Goal: Transaction & Acquisition: Purchase product/service

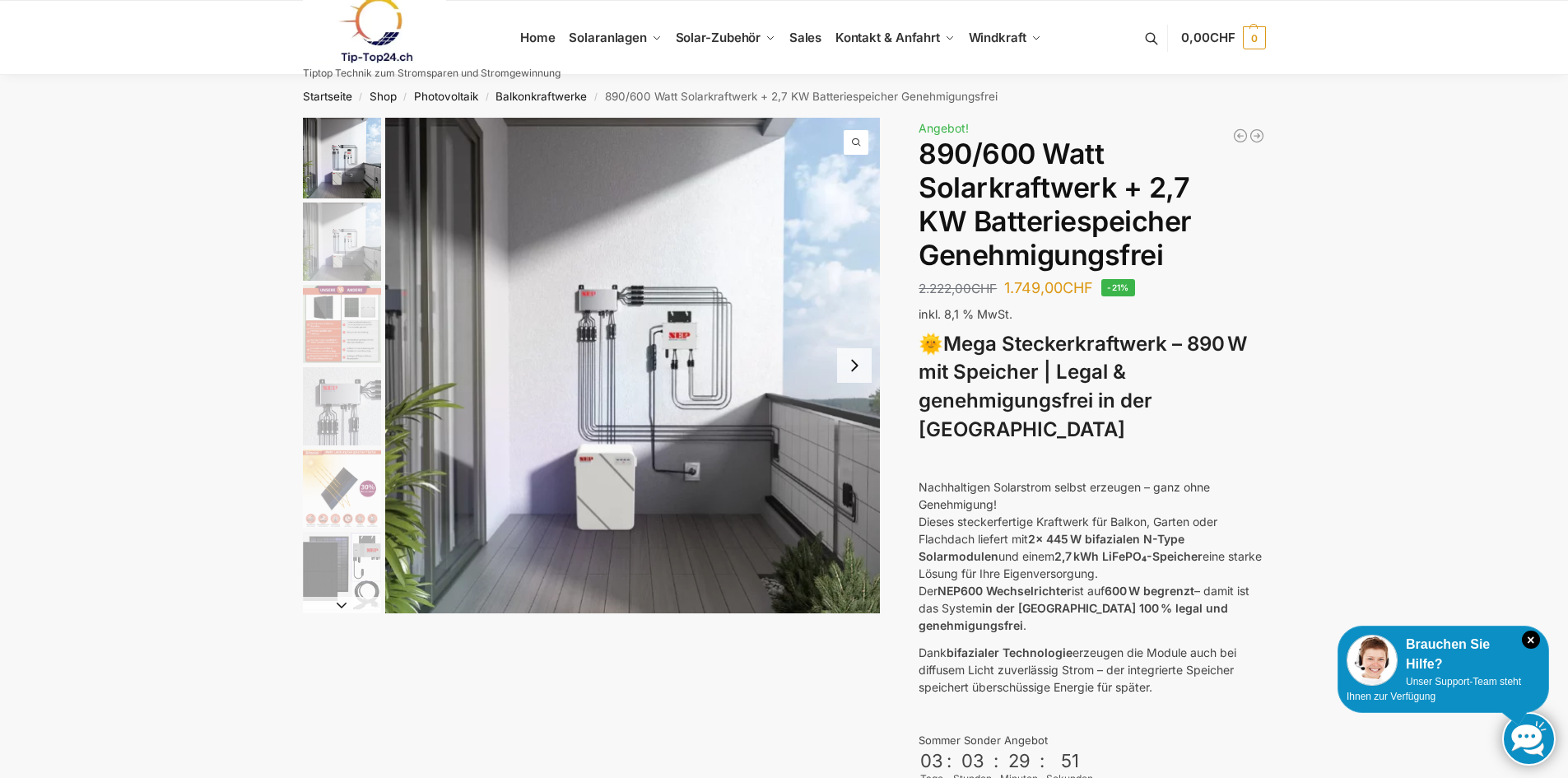
click at [863, 373] on button "Next slide" at bounding box center [854, 365] width 34 height 34
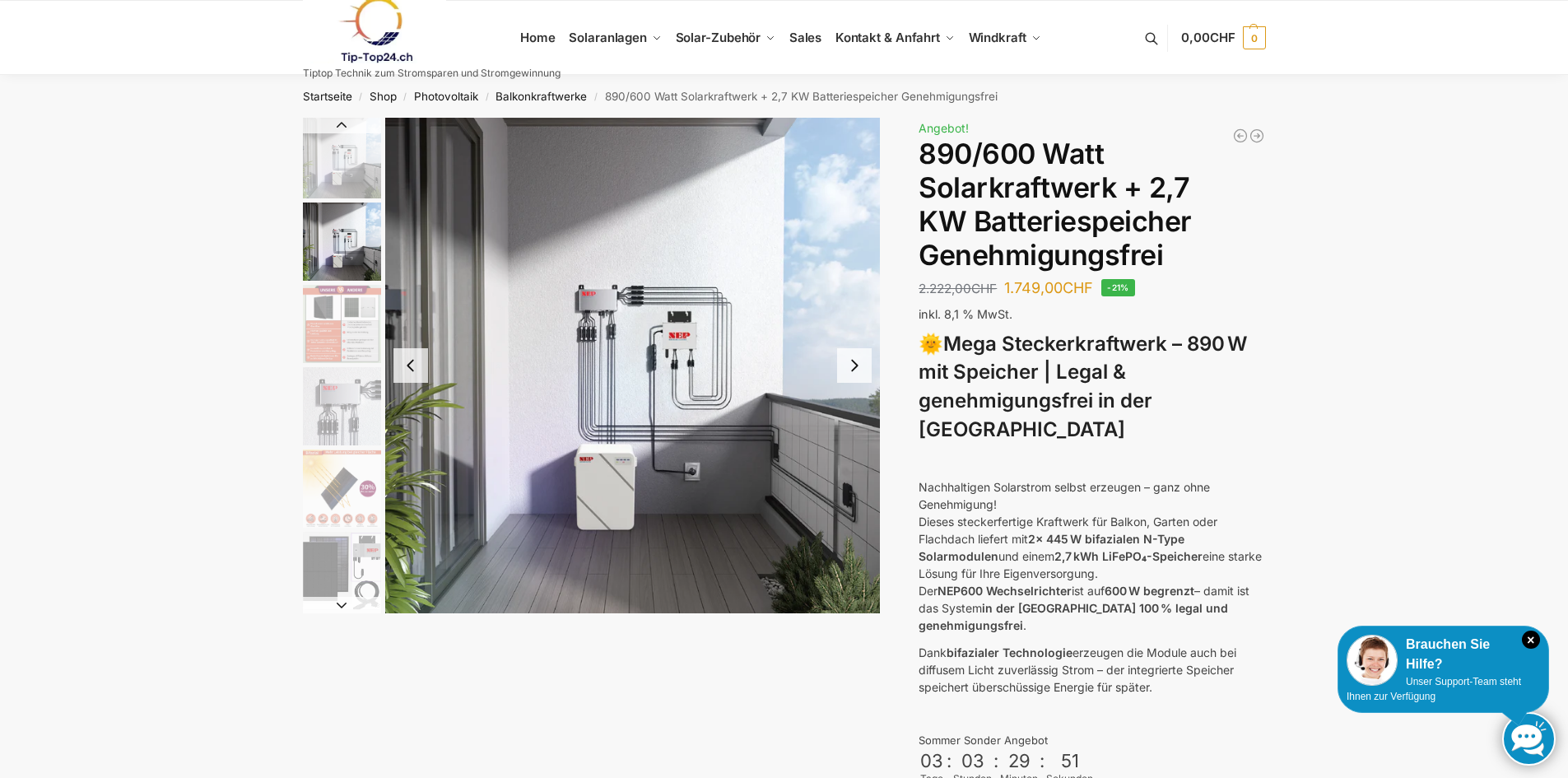
click at [862, 373] on button "Next slide" at bounding box center [854, 365] width 34 height 34
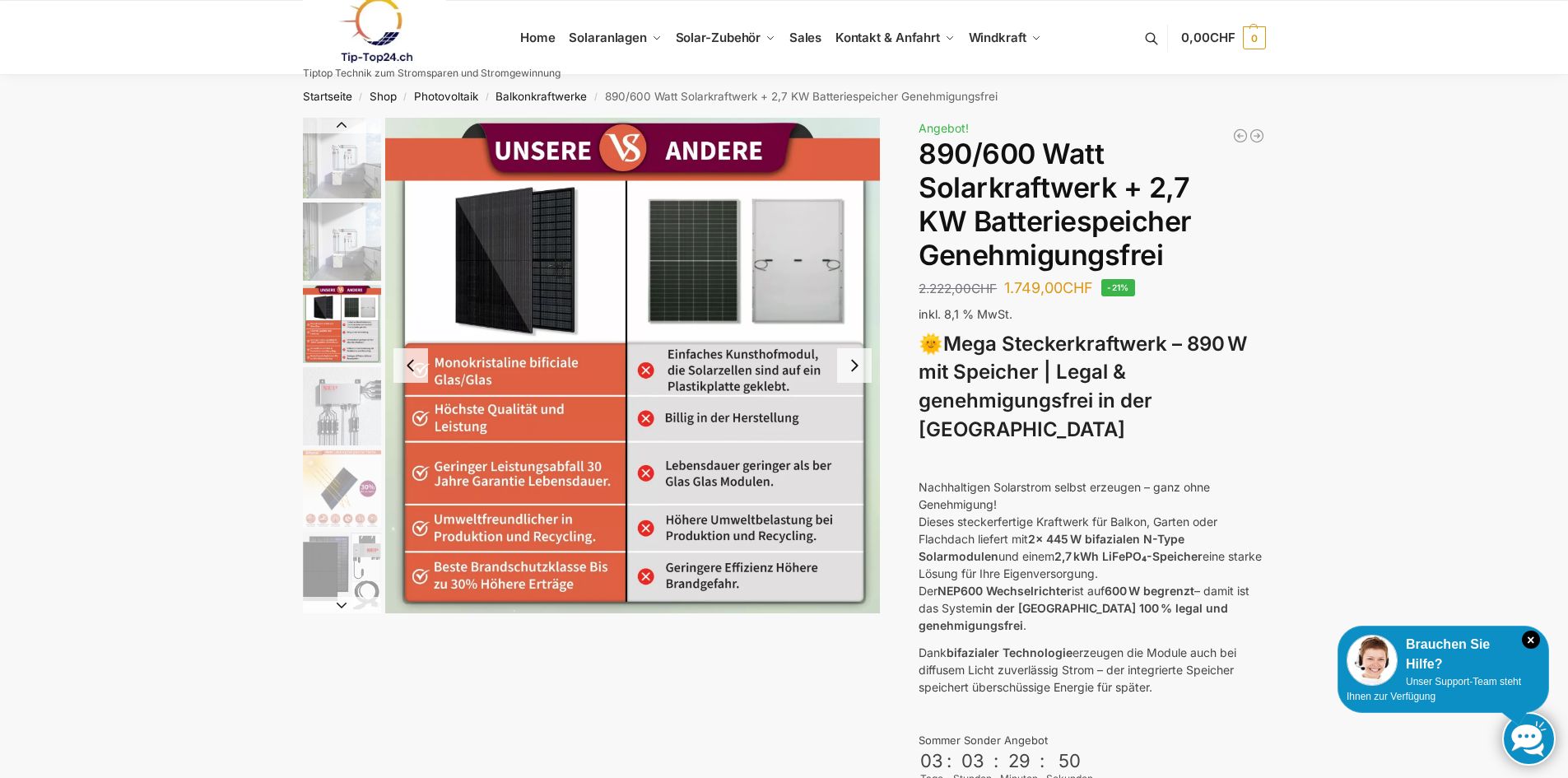
click at [857, 373] on button "Next slide" at bounding box center [854, 365] width 34 height 34
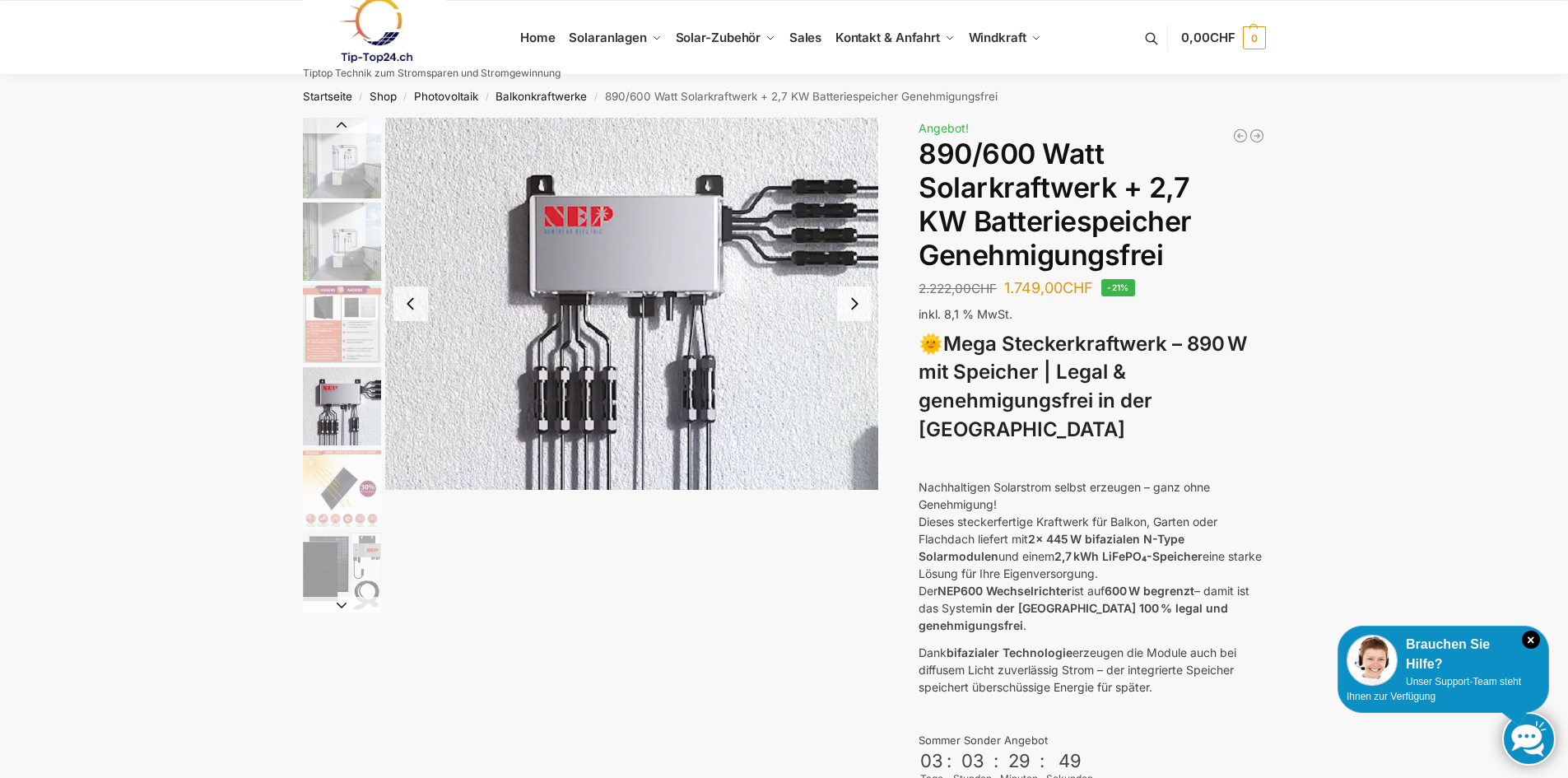
click at [852, 375] on img "4 / 12" at bounding box center [632, 303] width 496 height 372
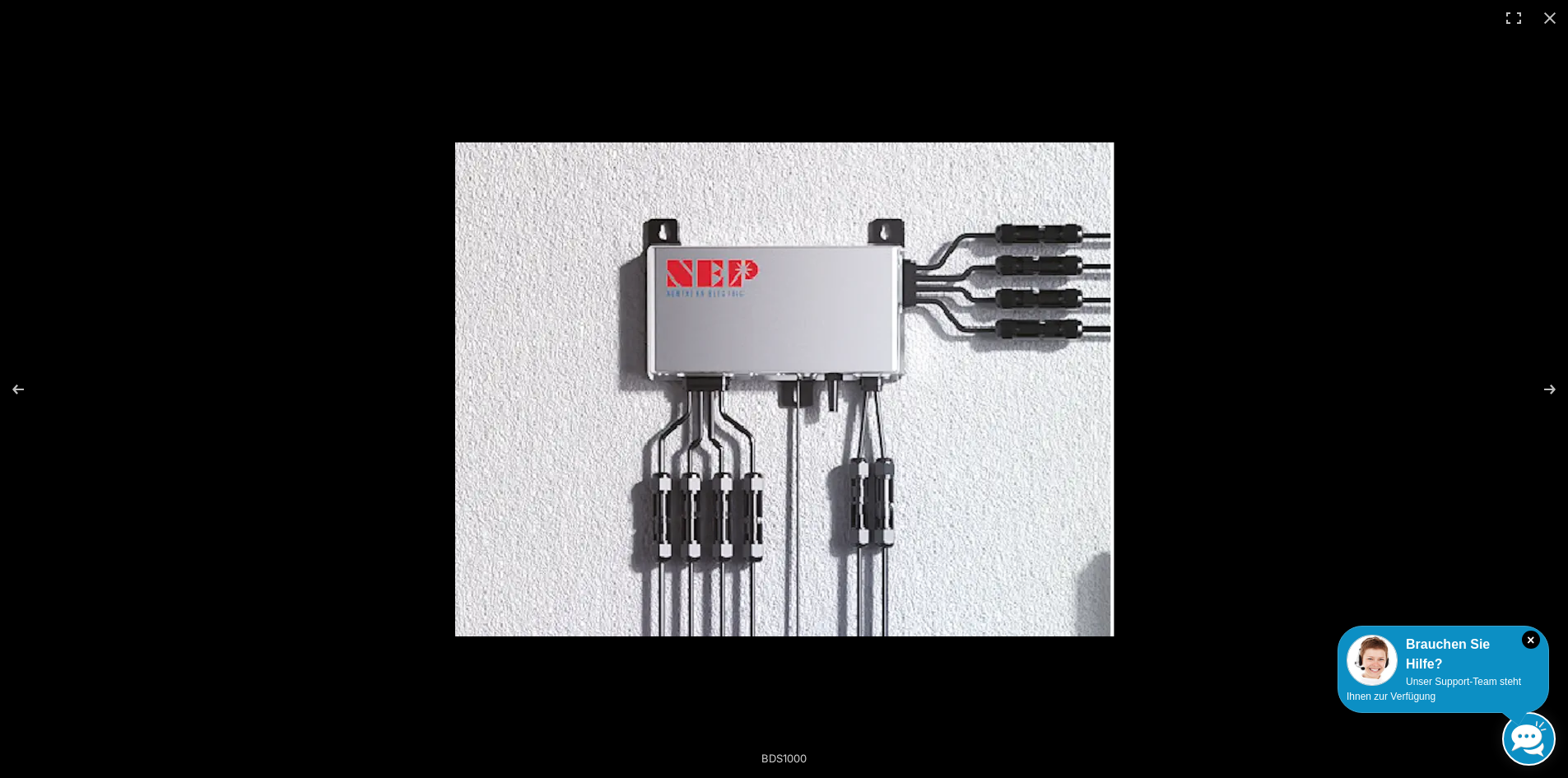
click at [846, 328] on img at bounding box center [784, 389] width 658 height 493
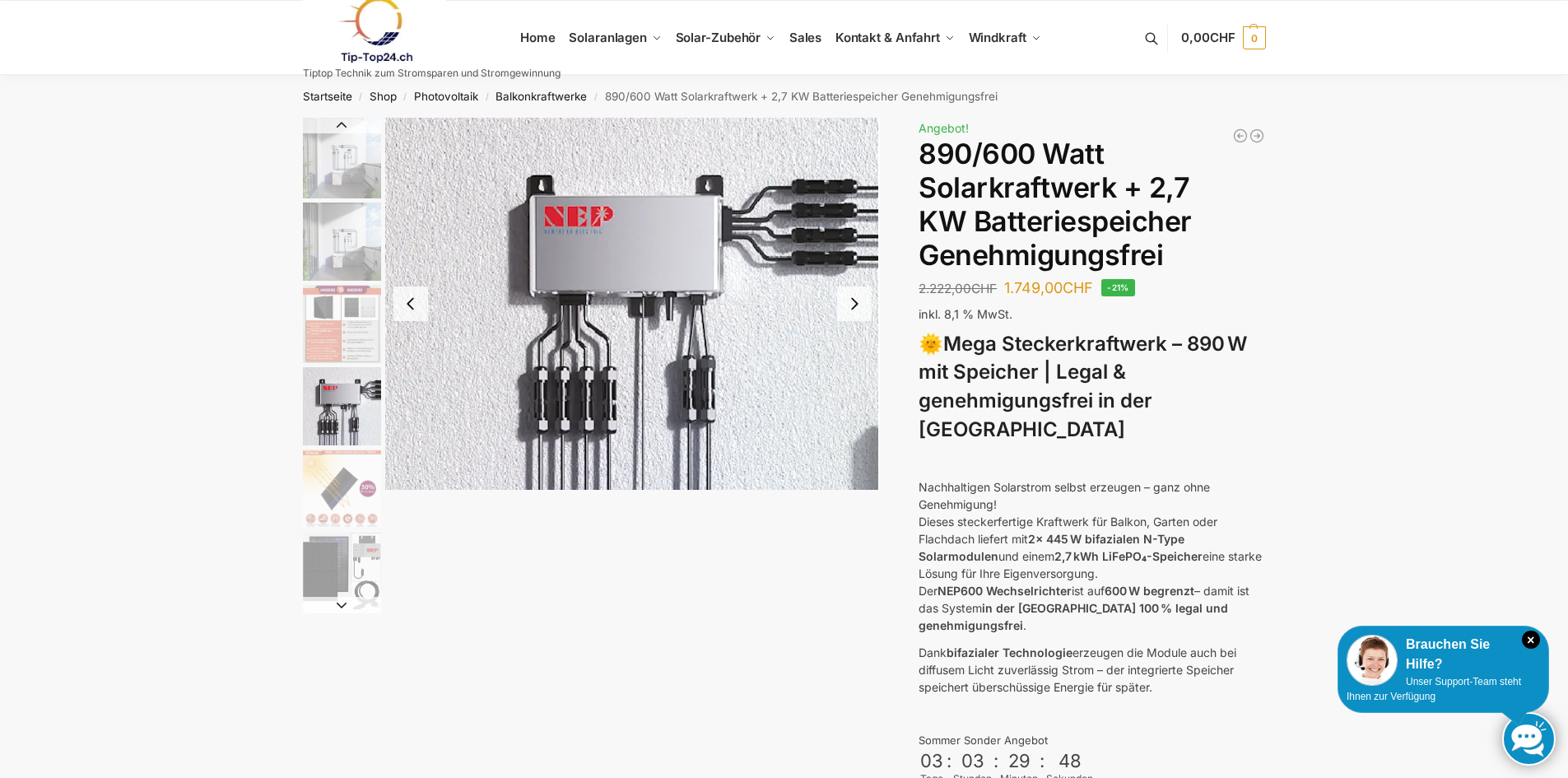
click at [864, 316] on button "Next slide" at bounding box center [854, 303] width 34 height 34
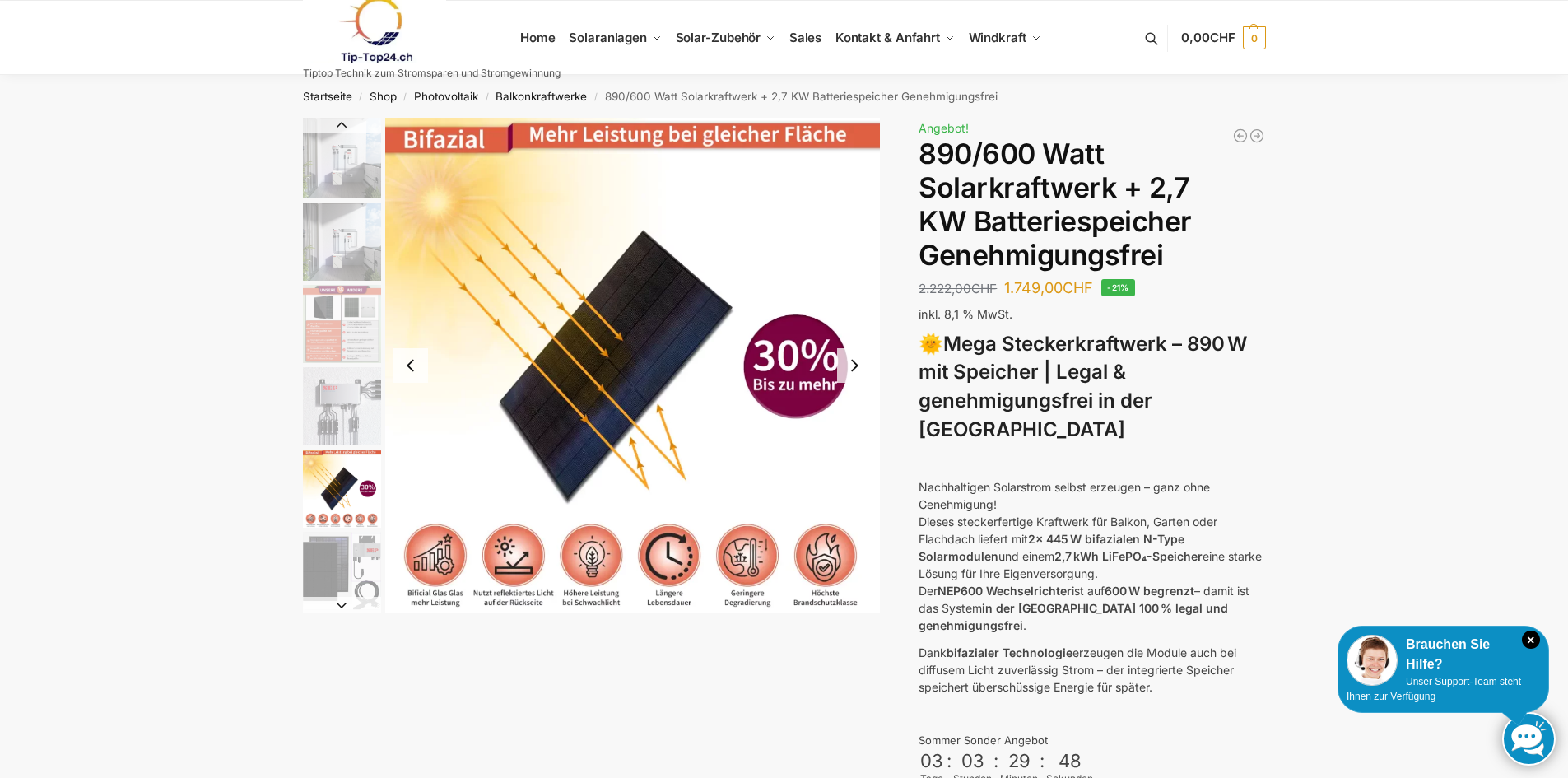
click at [864, 316] on img "5 / 12" at bounding box center [632, 365] width 496 height 495
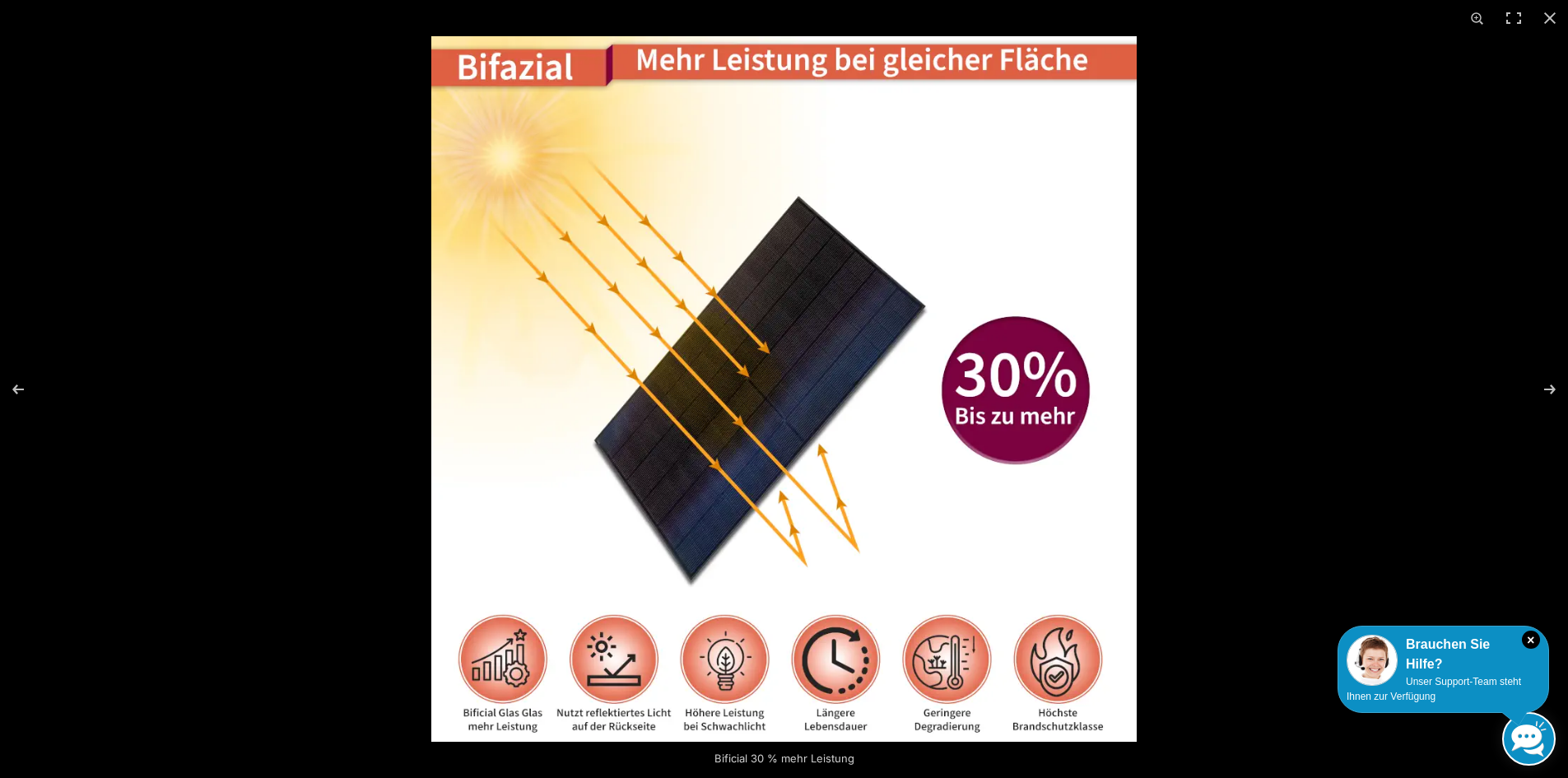
click at [948, 209] on img at bounding box center [783, 389] width 706 height 705
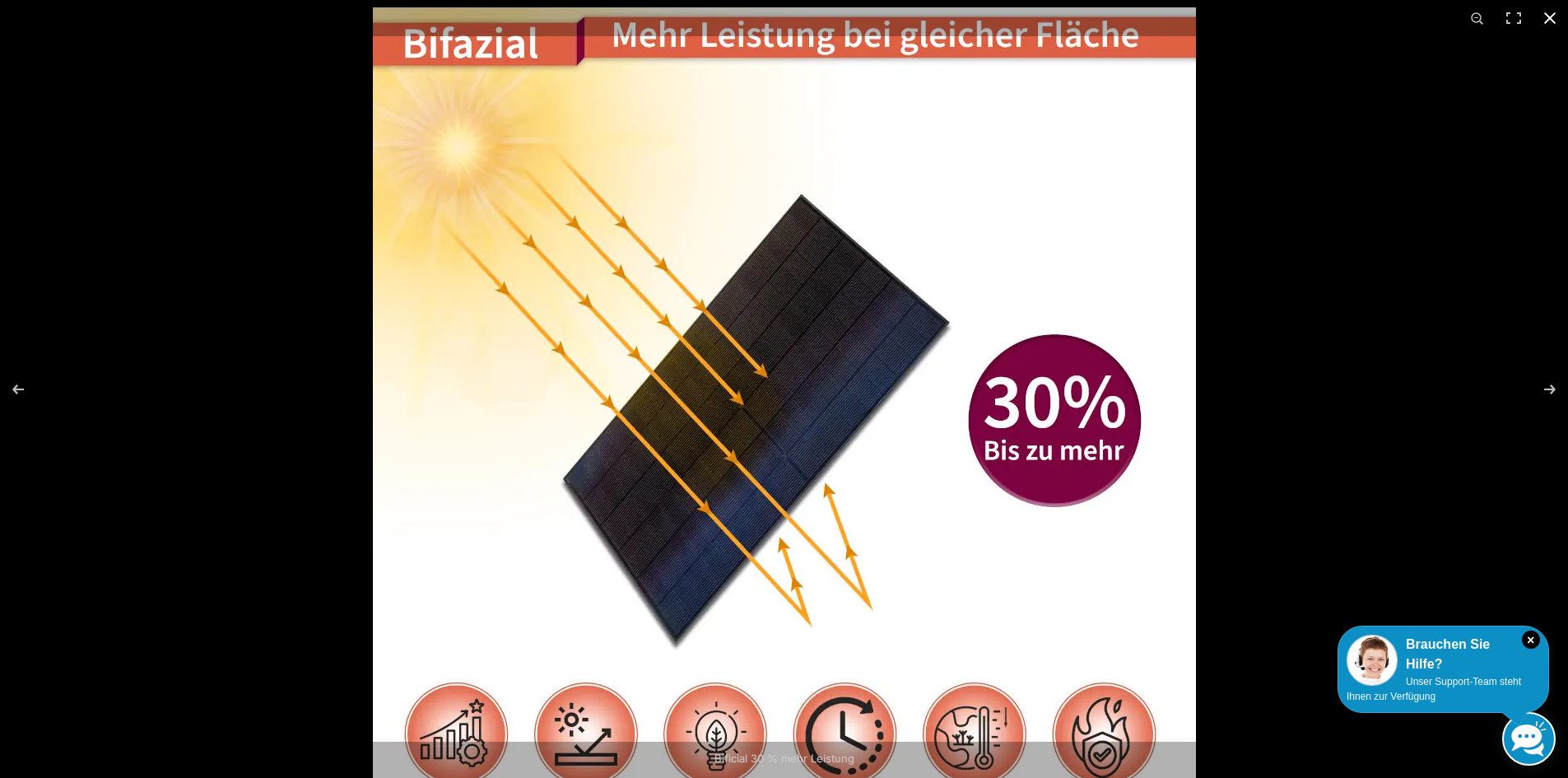
click at [1563, 18] on button "Close (Esc)" at bounding box center [1549, 18] width 36 height 36
